Goal: Information Seeking & Learning: Learn about a topic

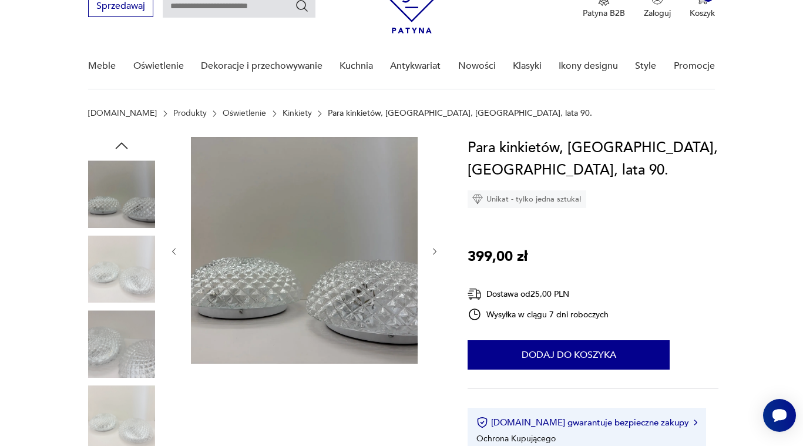
click at [439, 254] on icon "button" at bounding box center [435, 252] width 10 height 10
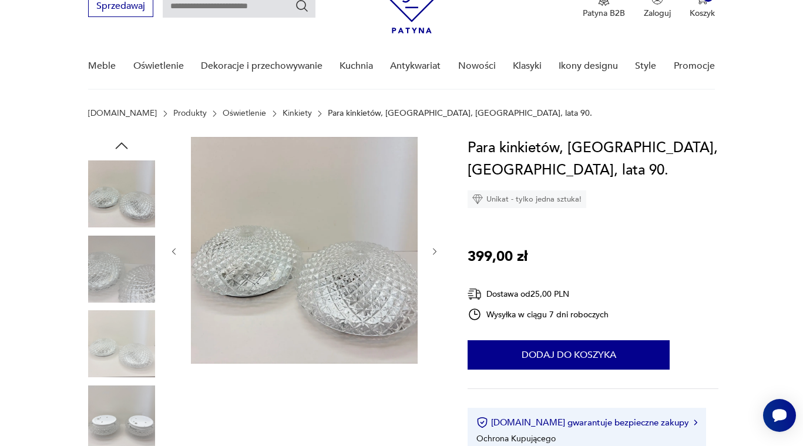
click at [439, 254] on icon "button" at bounding box center [435, 252] width 10 height 10
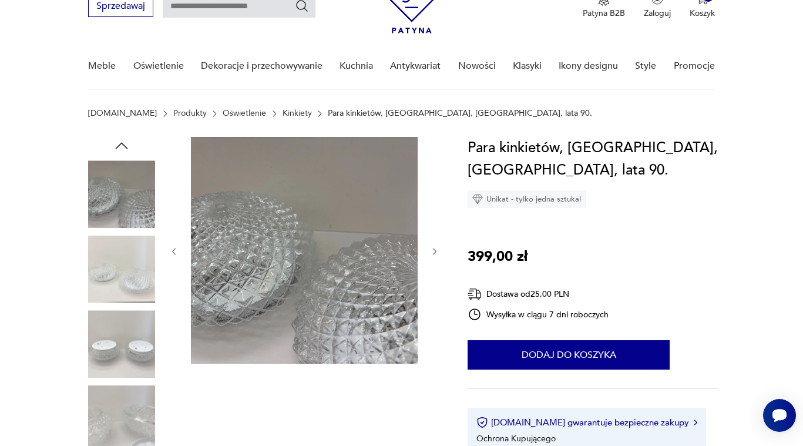
click at [439, 254] on icon "button" at bounding box center [435, 252] width 10 height 10
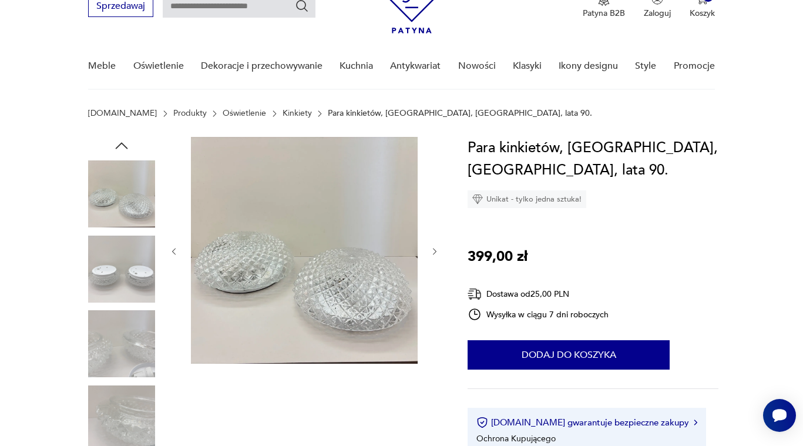
click at [439, 254] on icon "button" at bounding box center [435, 252] width 10 height 10
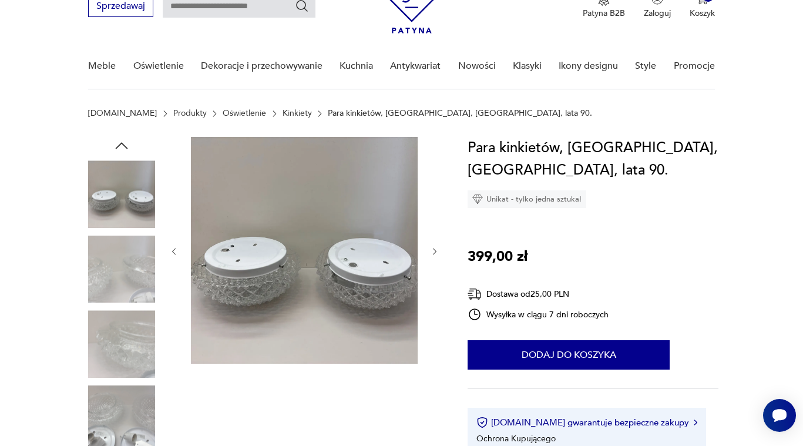
click at [439, 254] on icon "button" at bounding box center [435, 252] width 10 height 10
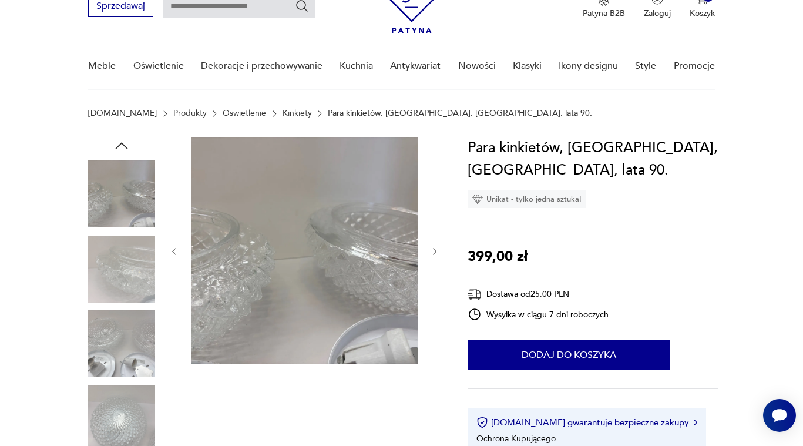
click at [439, 254] on icon "button" at bounding box center [435, 252] width 10 height 10
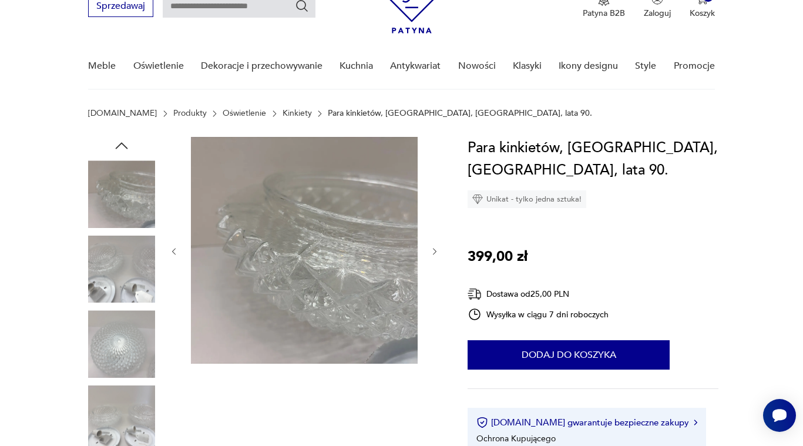
click at [439, 254] on icon "button" at bounding box center [435, 252] width 10 height 10
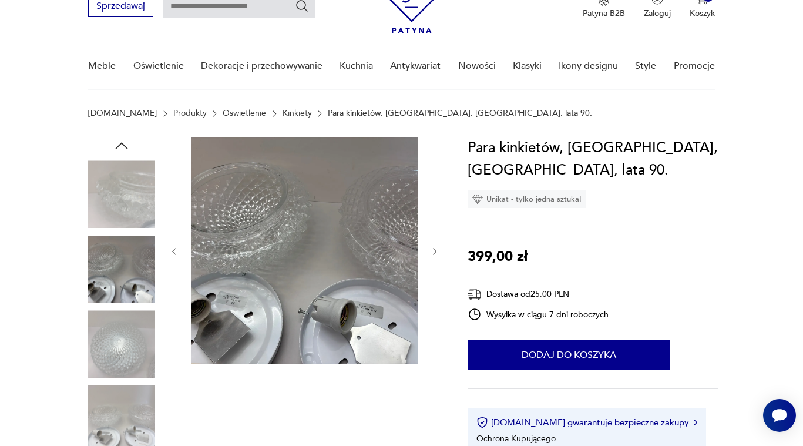
click at [439, 254] on icon "button" at bounding box center [435, 252] width 10 height 10
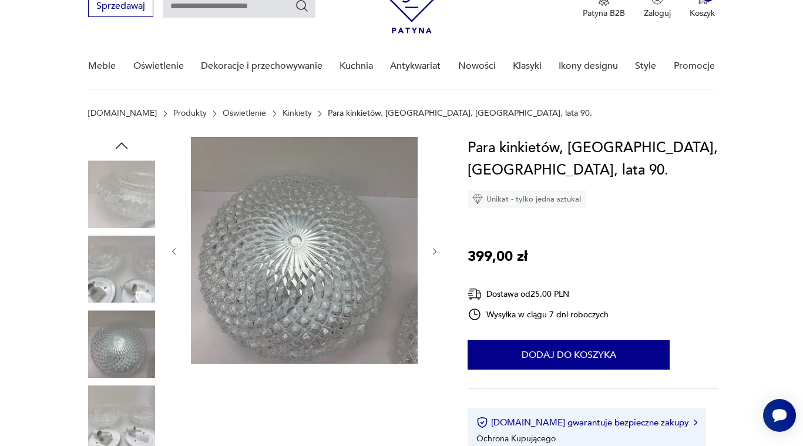
click at [439, 254] on icon "button" at bounding box center [435, 252] width 10 height 10
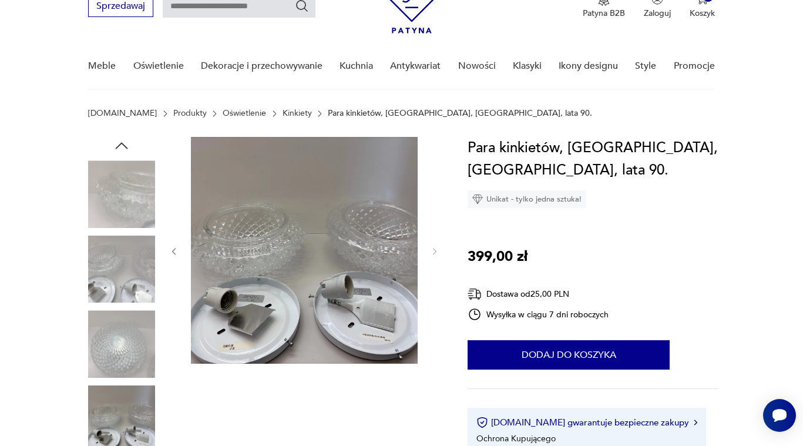
click at [439, 254] on icon "button" at bounding box center [435, 252] width 10 height 10
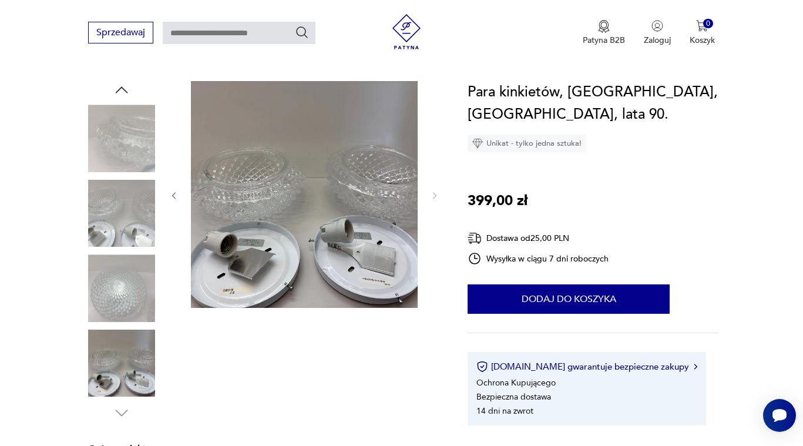
scroll to position [110, 0]
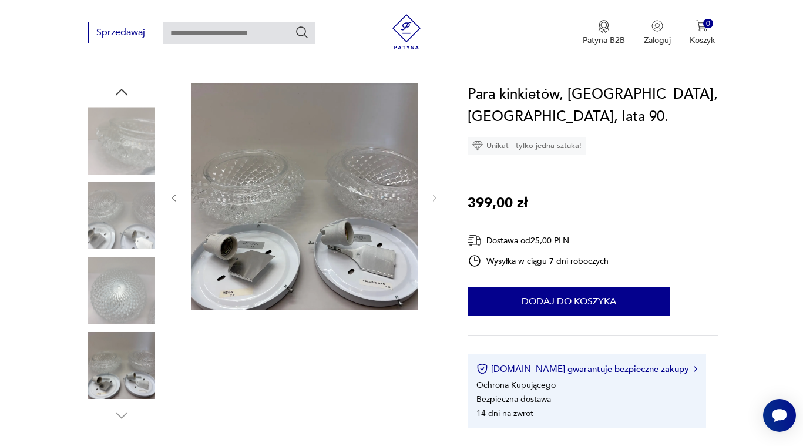
click at [123, 221] on img at bounding box center [121, 215] width 67 height 67
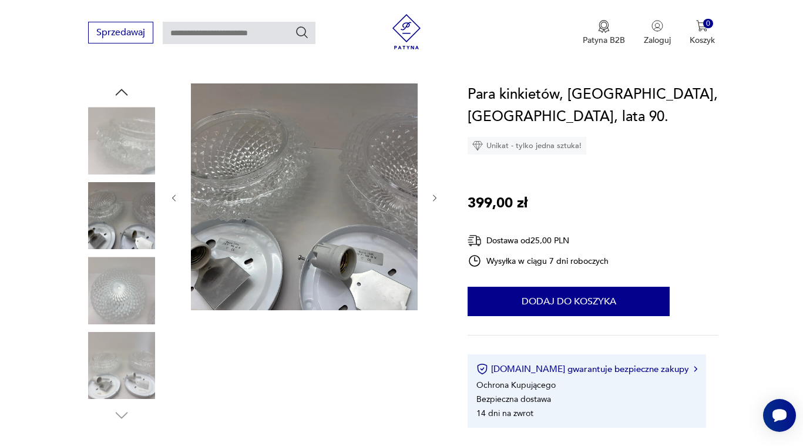
click at [127, 278] on img at bounding box center [121, 290] width 67 height 67
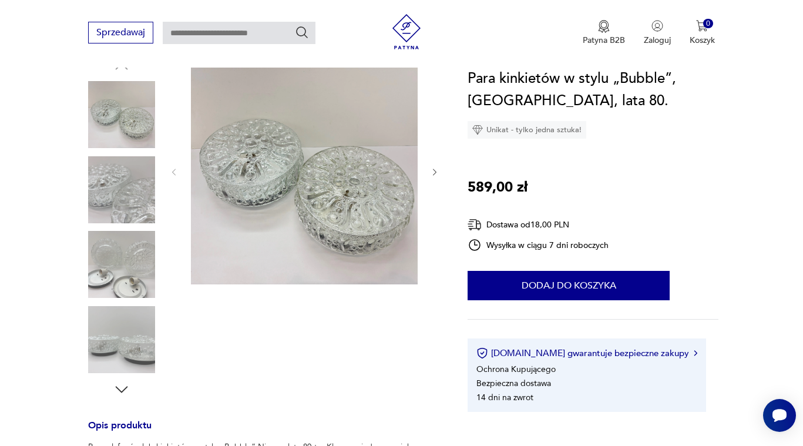
scroll to position [138, 0]
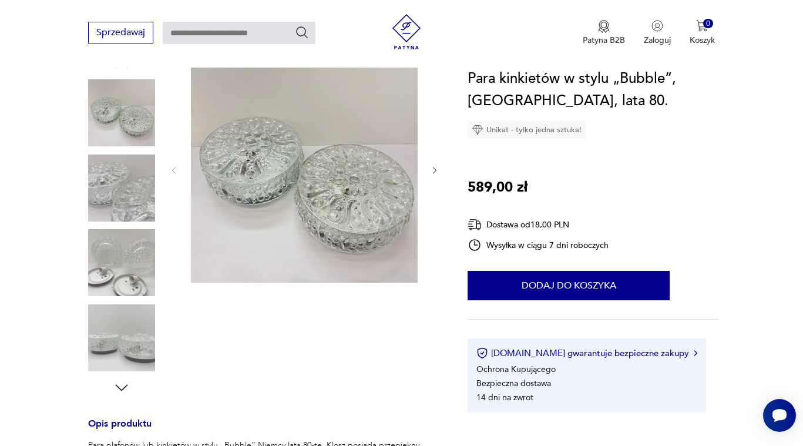
click at [433, 169] on icon "button" at bounding box center [435, 171] width 10 height 10
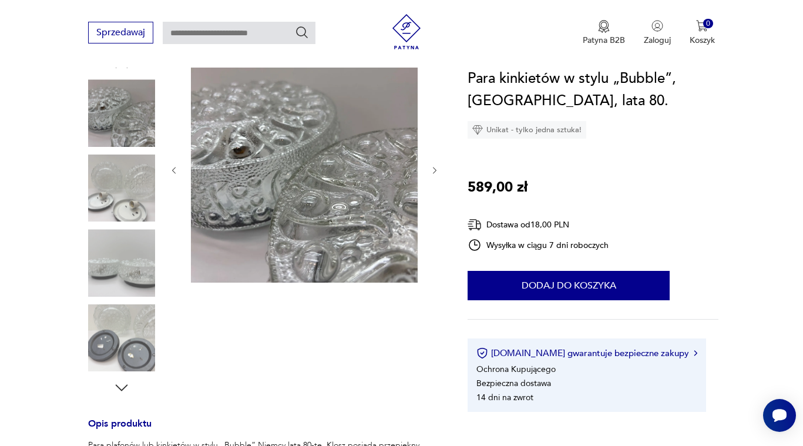
click at [433, 169] on icon "button" at bounding box center [435, 171] width 10 height 10
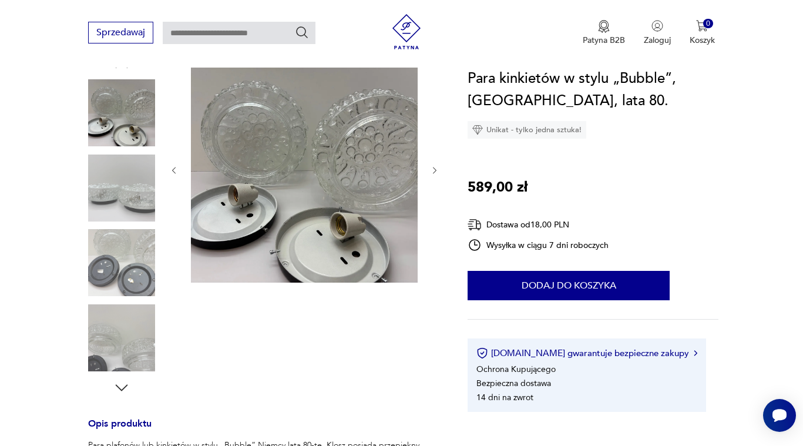
click at [433, 169] on icon "button" at bounding box center [435, 171] width 10 height 10
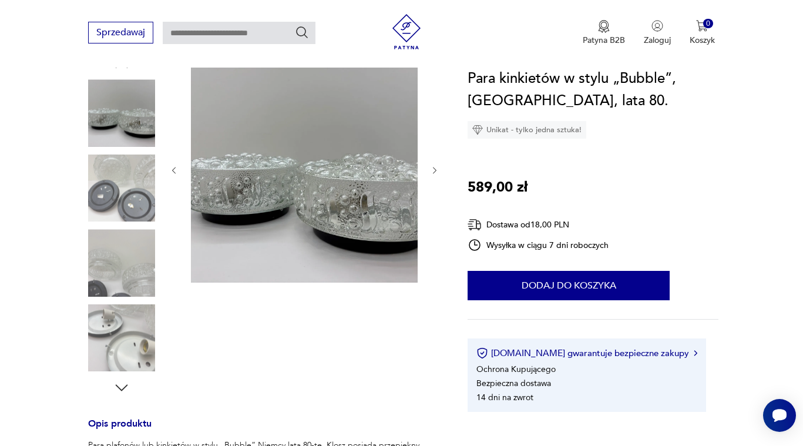
click at [433, 169] on icon "button" at bounding box center [435, 171] width 10 height 10
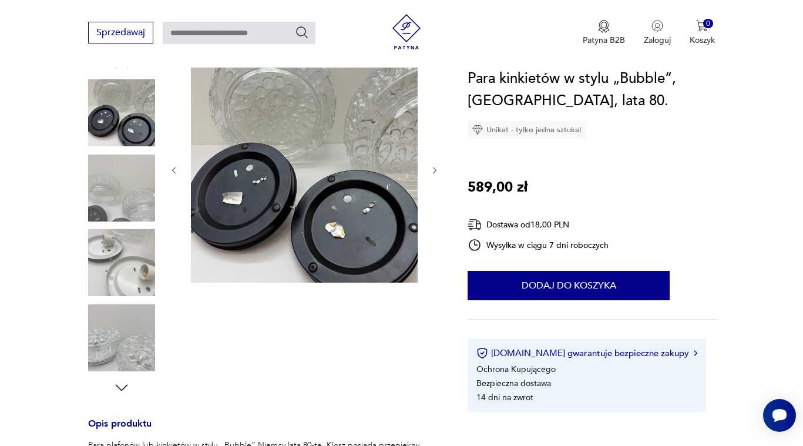
click at [433, 169] on icon "button" at bounding box center [435, 171] width 10 height 10
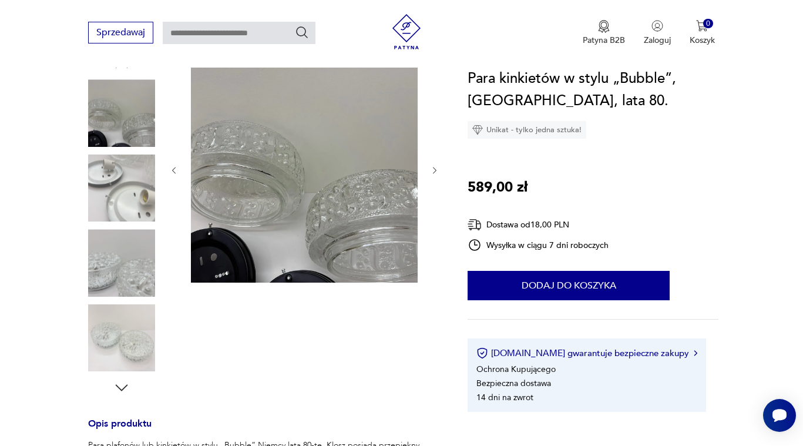
click at [433, 169] on icon "button" at bounding box center [435, 171] width 10 height 10
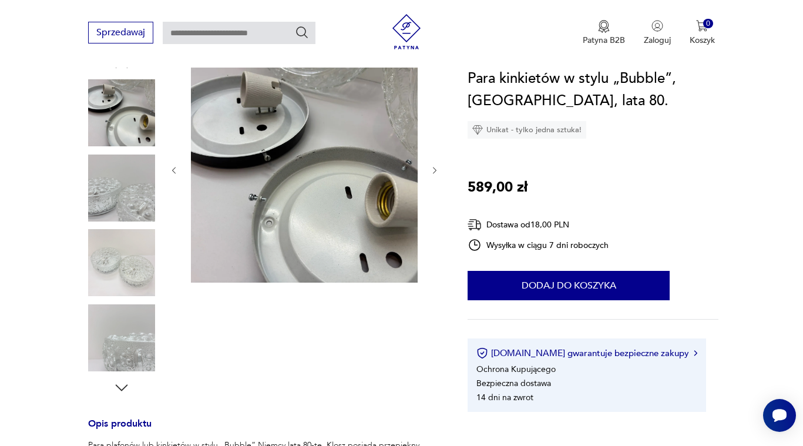
click at [433, 169] on icon "button" at bounding box center [435, 171] width 10 height 10
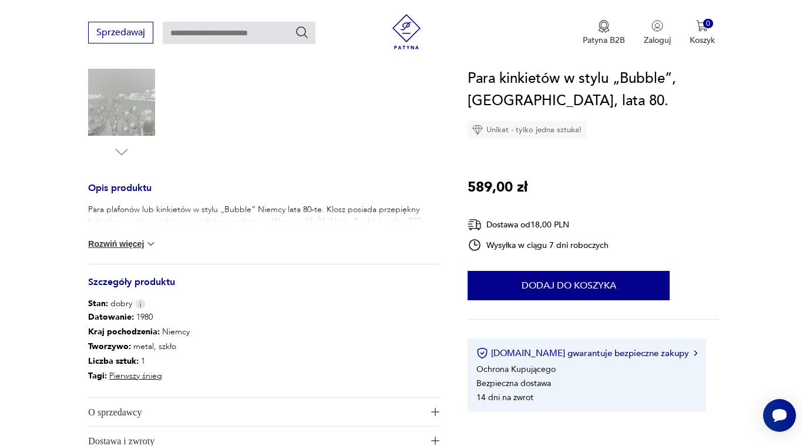
scroll to position [374, 0]
click at [149, 242] on img at bounding box center [151, 243] width 12 height 12
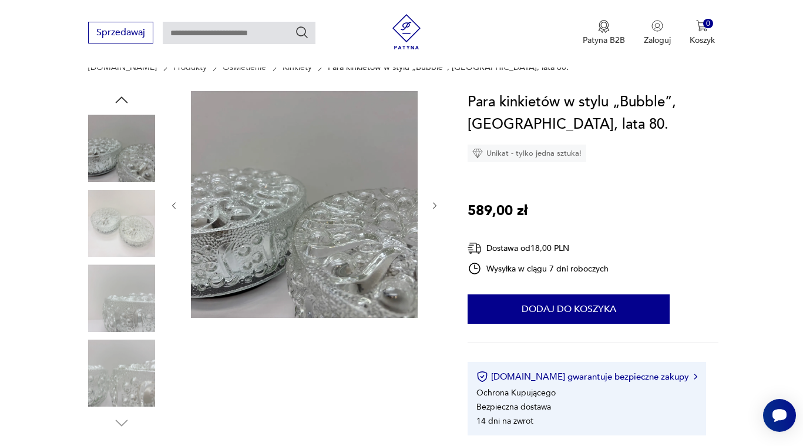
scroll to position [107, 0]
